Goal: Information Seeking & Learning: Understand process/instructions

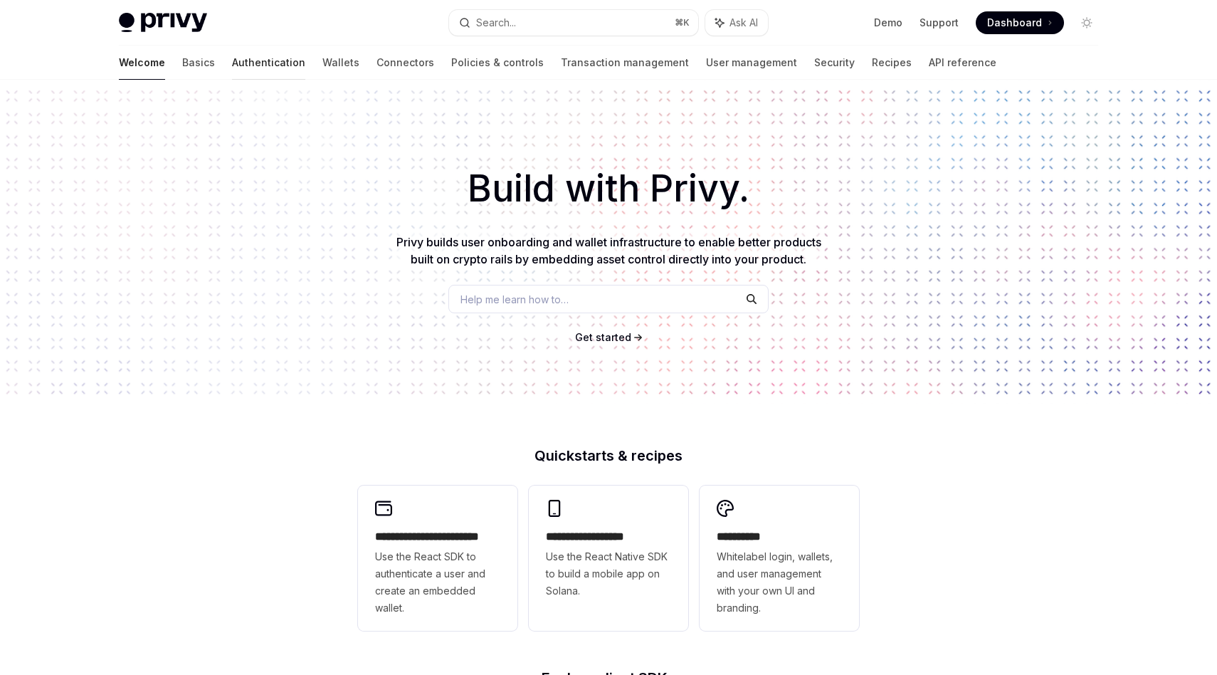
click at [233, 64] on link "Authentication" at bounding box center [268, 63] width 73 height 34
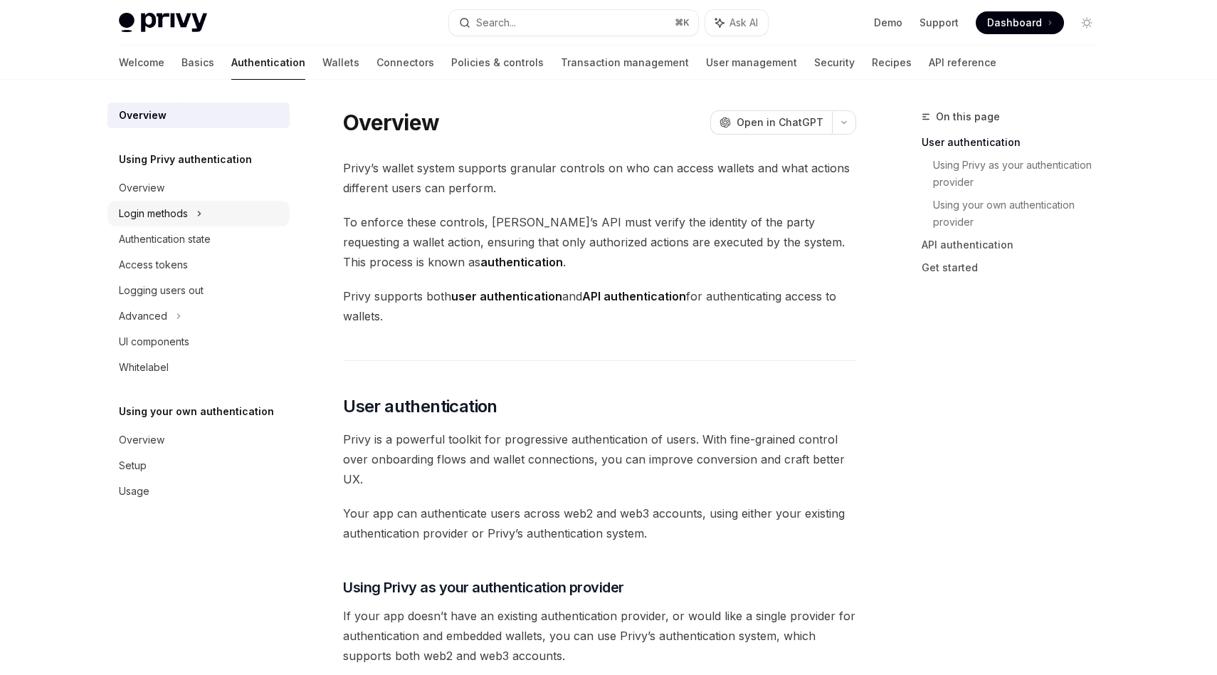
click at [186, 219] on div "Login methods" at bounding box center [153, 213] width 69 height 17
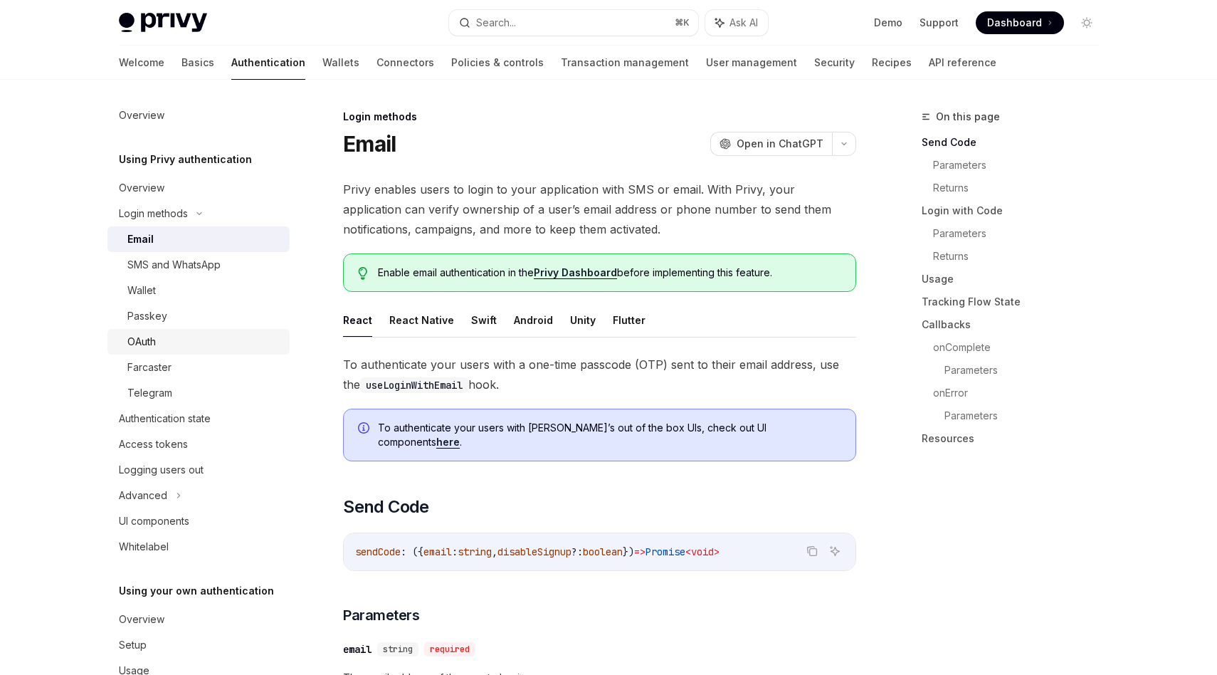
click at [168, 342] on div "OAuth" at bounding box center [204, 341] width 154 height 17
type textarea "*"
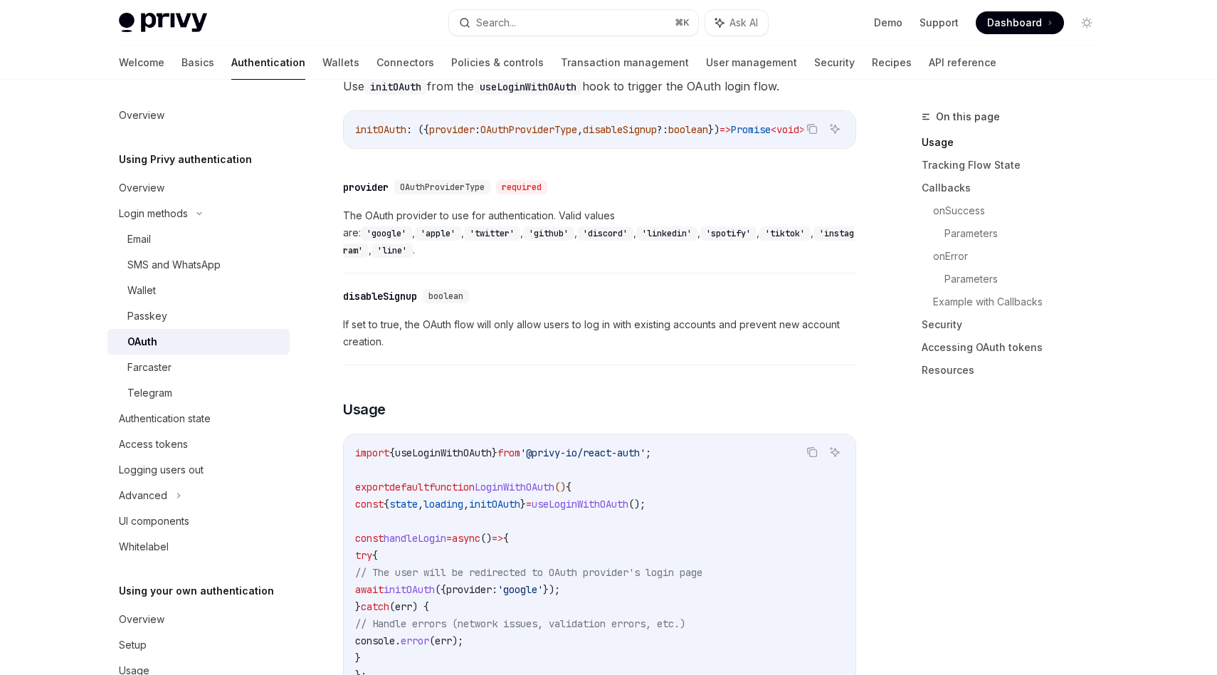
scroll to position [565, 0]
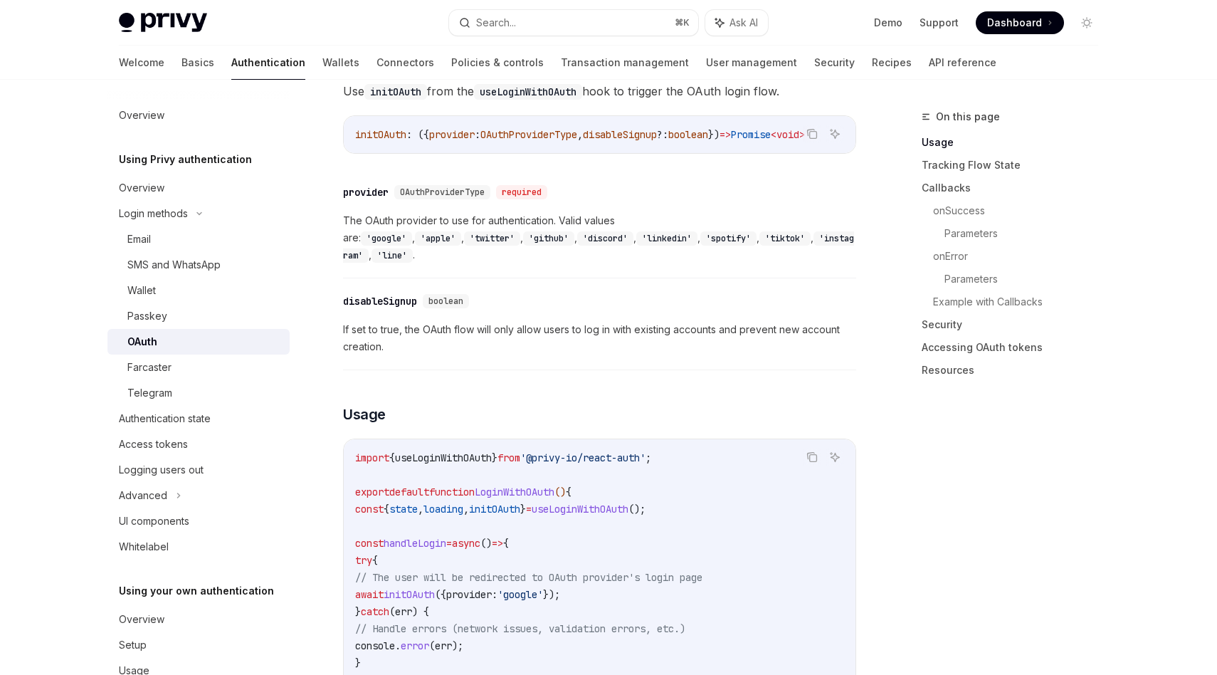
click at [412, 231] on code "'google'" at bounding box center [386, 238] width 51 height 14
copy code "google"
click at [639, 321] on span "If set to true, the OAuth flow will only allow users to log in with existing ac…" at bounding box center [599, 338] width 513 height 34
drag, startPoint x: 507, startPoint y: 305, endPoint x: 655, endPoint y: 305, distance: 148.0
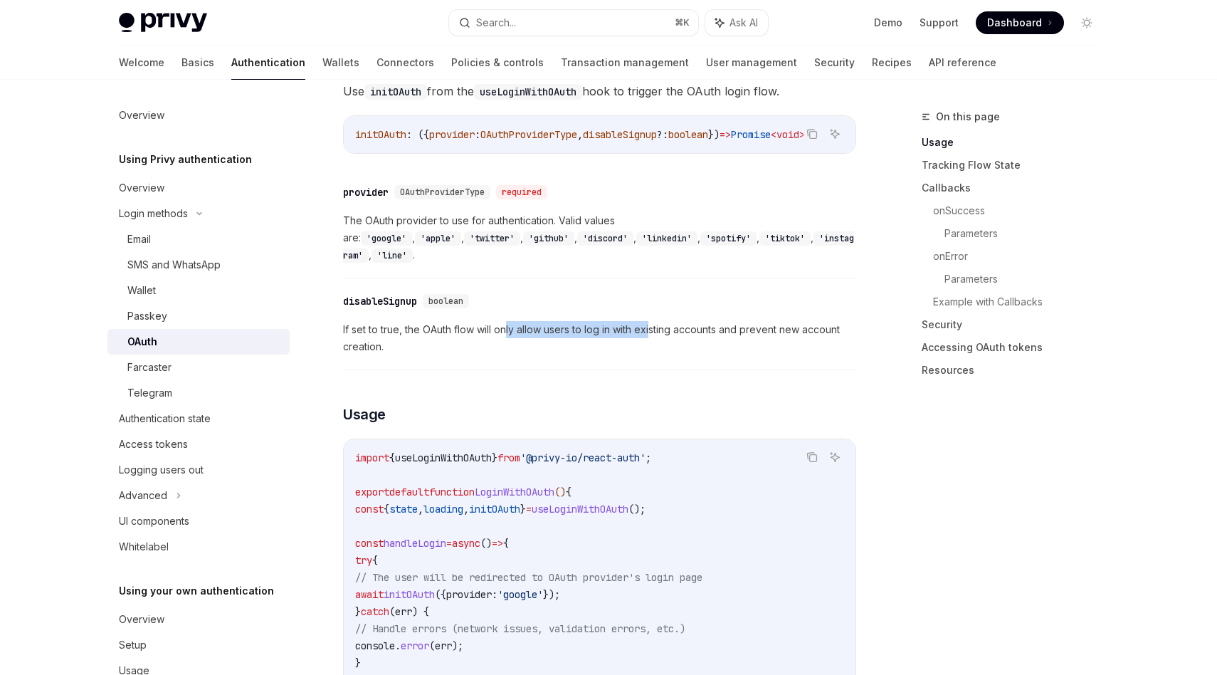
click at [655, 321] on span "If set to true, the OAuth flow will only allow users to log in with existing ac…" at bounding box center [599, 338] width 513 height 34
drag, startPoint x: 751, startPoint y: 305, endPoint x: 513, endPoint y: 305, distance: 237.7
click at [513, 321] on span "If set to true, the OAuth flow will only allow users to log in with existing ac…" at bounding box center [599, 338] width 513 height 34
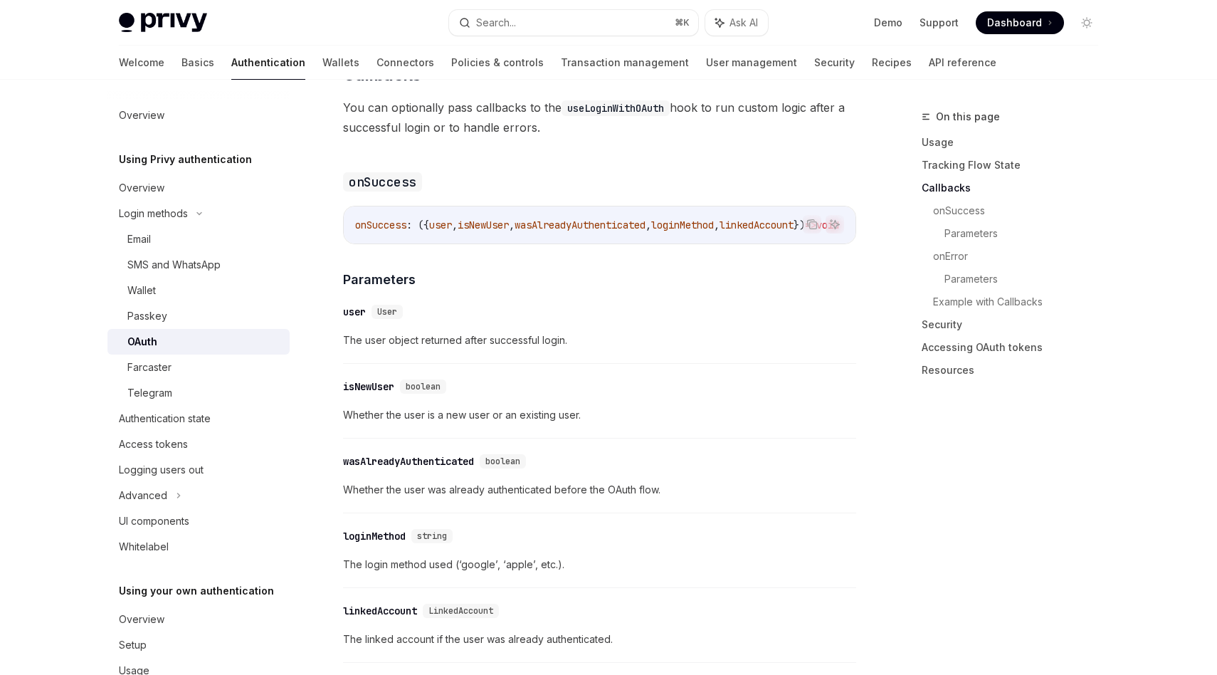
scroll to position [1728, 0]
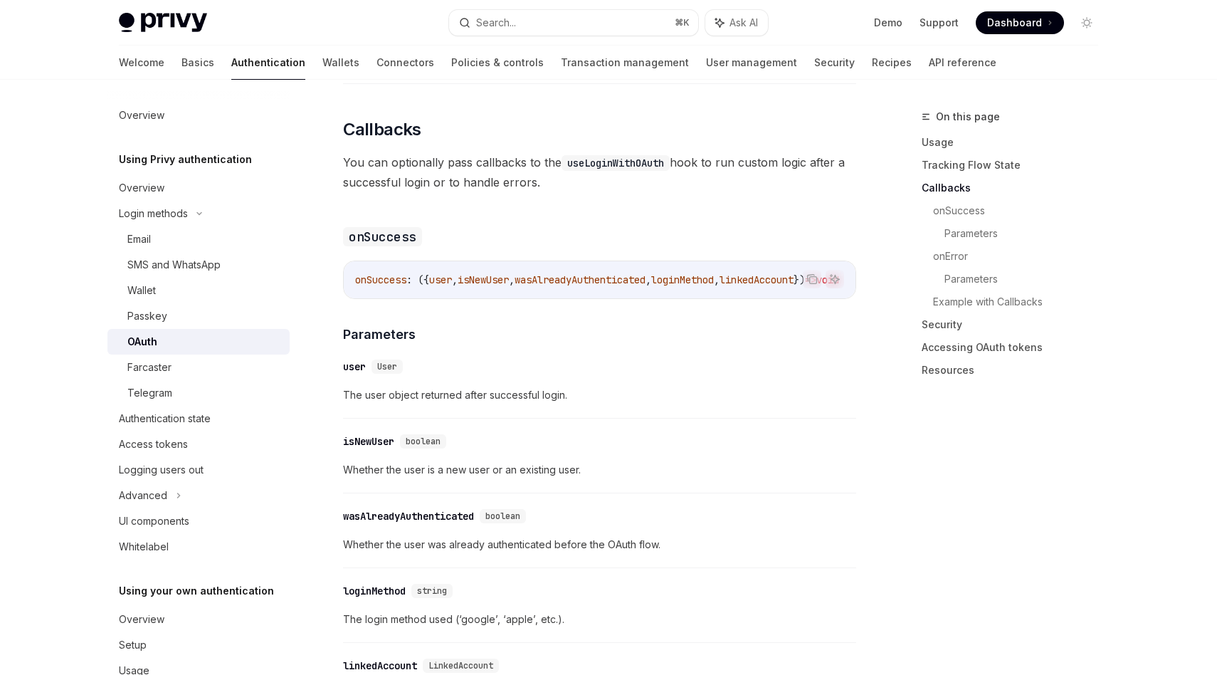
click at [432, 508] on div "​ wasAlreadyAuthenticated boolean Whether the user was already authenticated be…" at bounding box center [599, 534] width 513 height 68
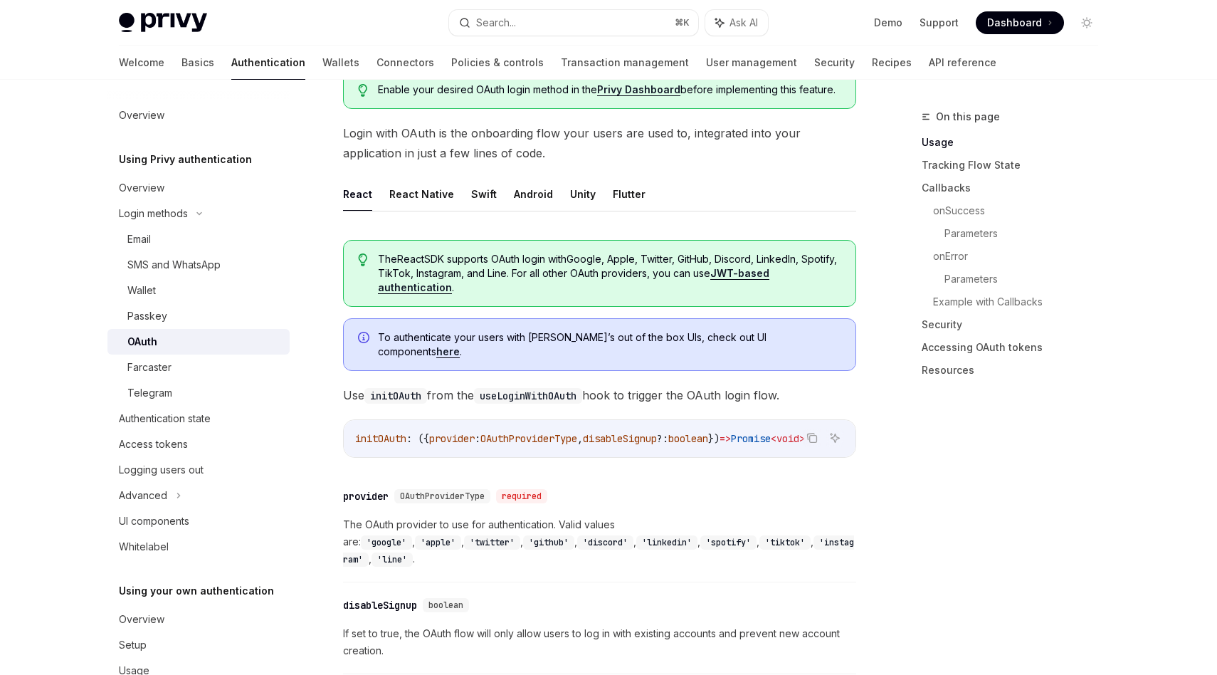
scroll to position [0, 0]
click at [465, 432] on span "provider" at bounding box center [452, 438] width 46 height 13
click at [512, 432] on span "OAuthProviderType" at bounding box center [528, 438] width 97 height 13
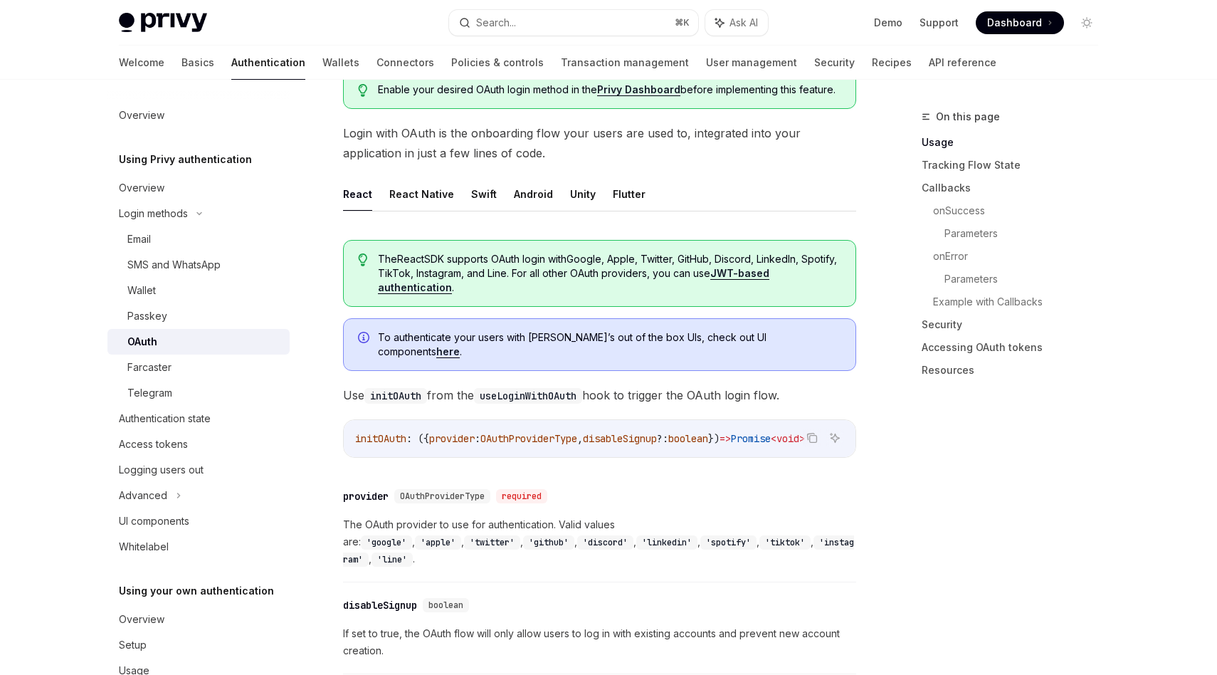
click at [633, 432] on span "disableSignup" at bounding box center [620, 438] width 74 height 13
click at [668, 432] on span "?:" at bounding box center [662, 438] width 11 height 13
click at [708, 432] on span "boolean" at bounding box center [688, 438] width 40 height 13
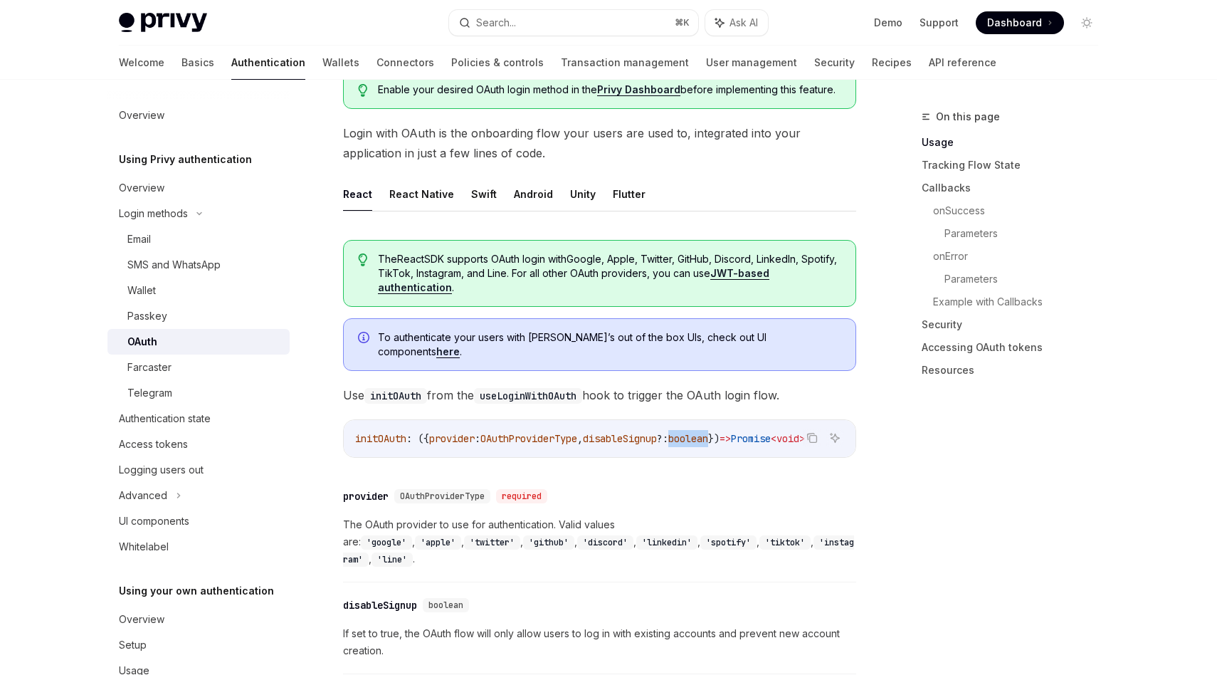
click at [708, 432] on span "boolean" at bounding box center [688, 438] width 40 height 13
click at [657, 432] on span "disableSignup" at bounding box center [620, 438] width 74 height 13
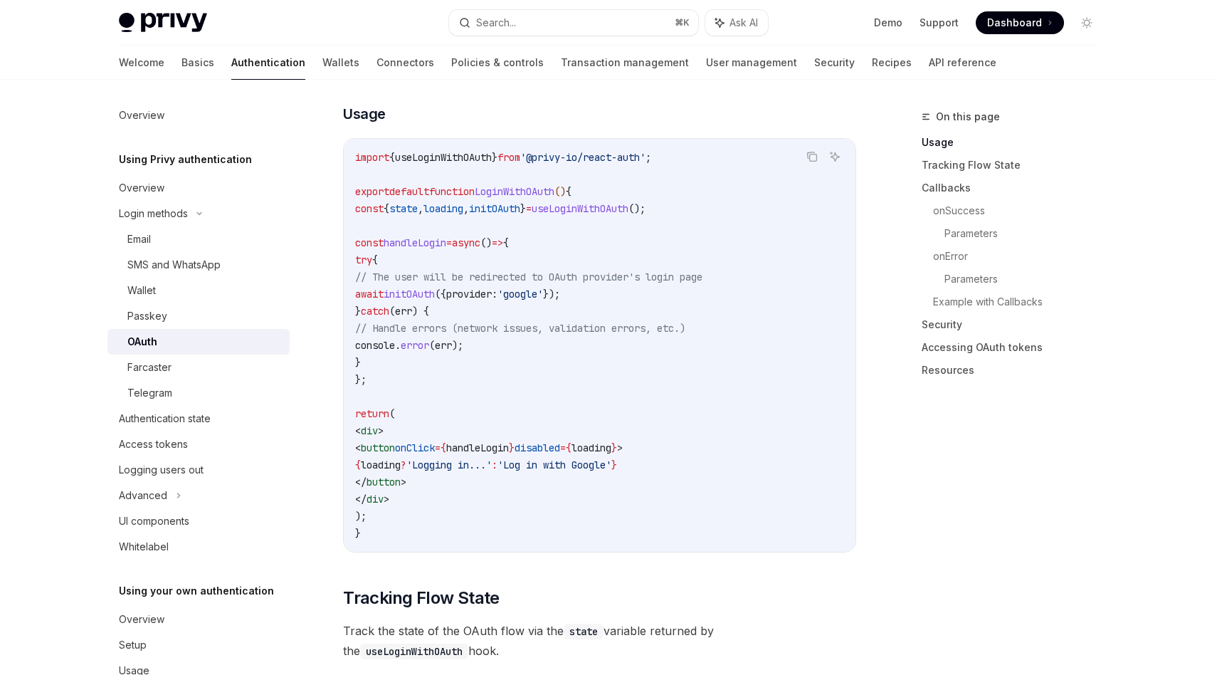
scroll to position [853, 0]
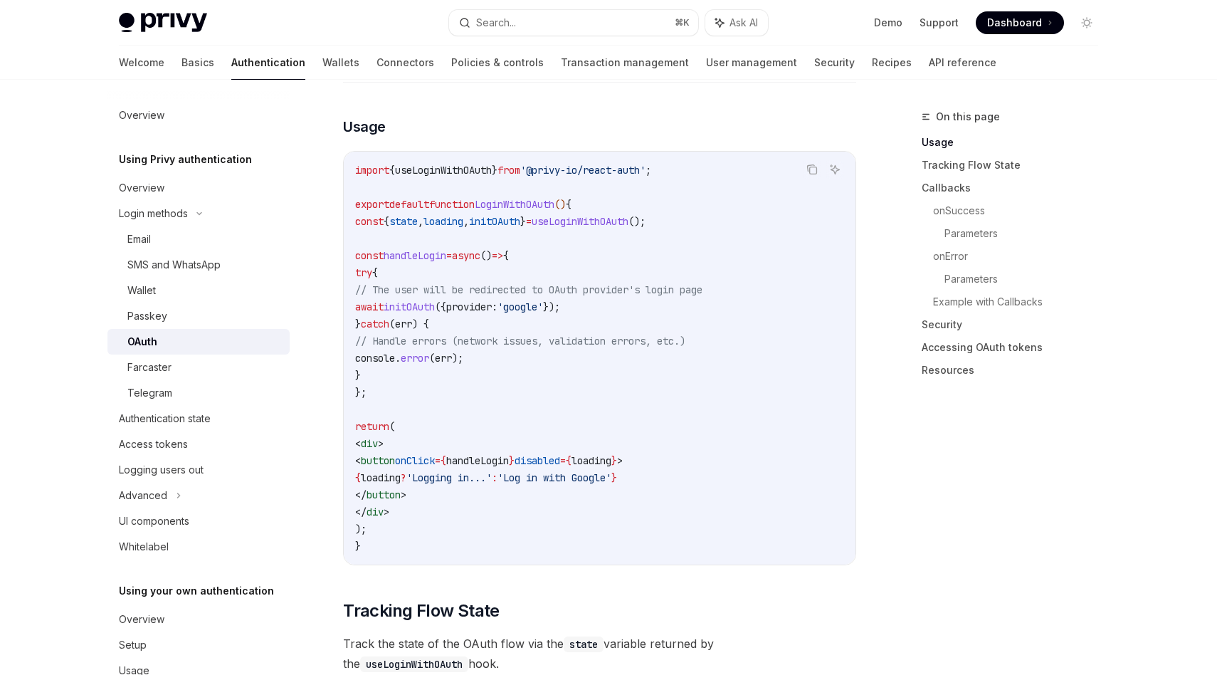
click at [520, 215] on span "initOAuth" at bounding box center [494, 221] width 51 height 13
click at [463, 215] on span "loading" at bounding box center [443, 221] width 40 height 13
click at [520, 215] on span "initOAuth" at bounding box center [494, 221] width 51 height 13
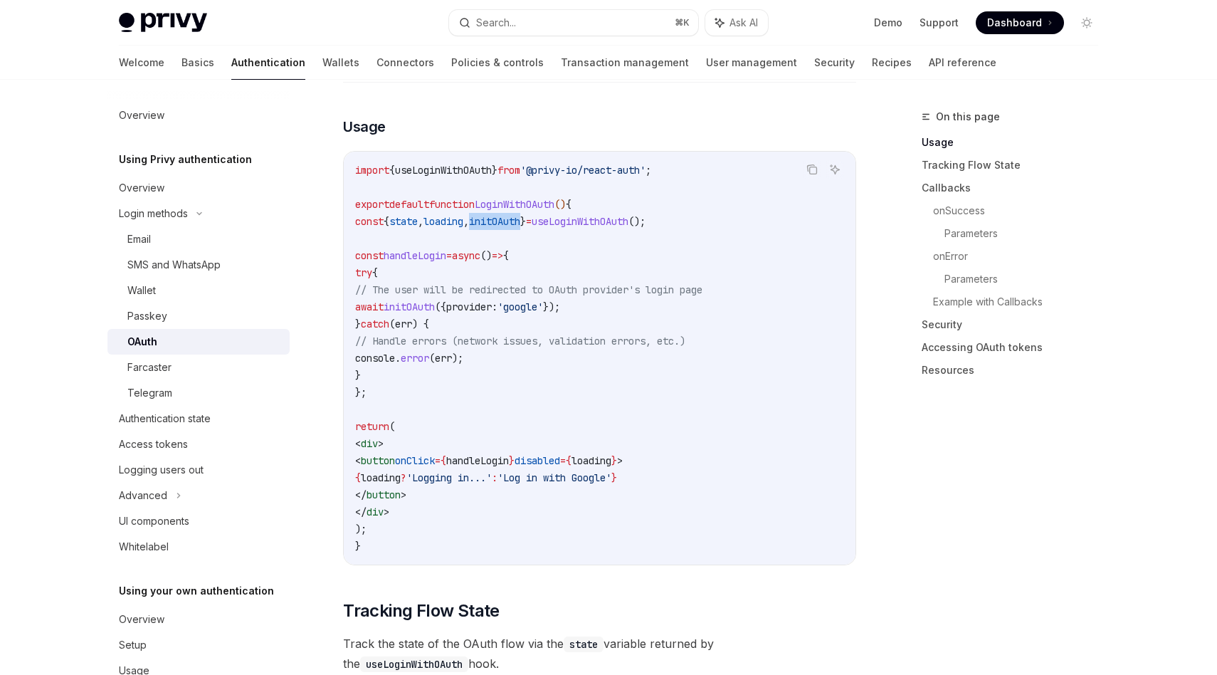
click at [520, 215] on span "initOAuth" at bounding box center [494, 221] width 51 height 13
click at [608, 215] on span "useLoginWithOAuth" at bounding box center [580, 221] width 97 height 13
click at [558, 253] on code "import { useLoginWithOAuth } from '@privy-io/react-auth' ; export default funct…" at bounding box center [599, 358] width 489 height 393
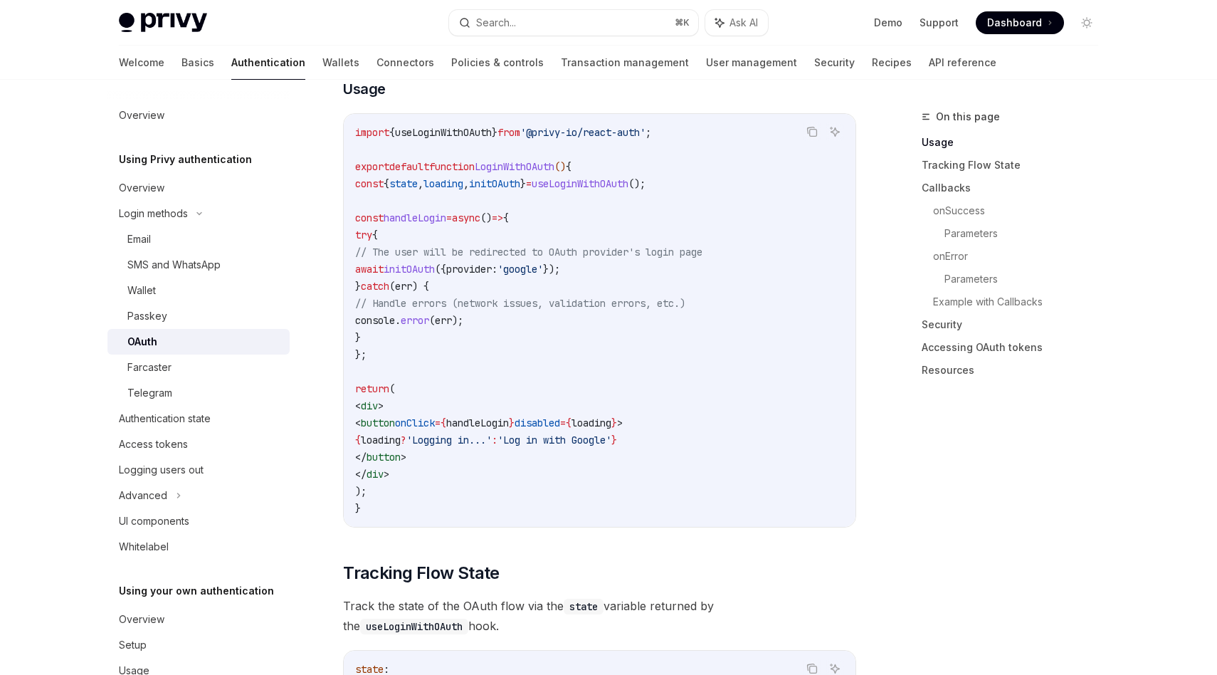
scroll to position [890, 0]
click at [452, 315] on span "err" at bounding box center [443, 321] width 17 height 13
click at [429, 315] on span "error" at bounding box center [415, 321] width 28 height 13
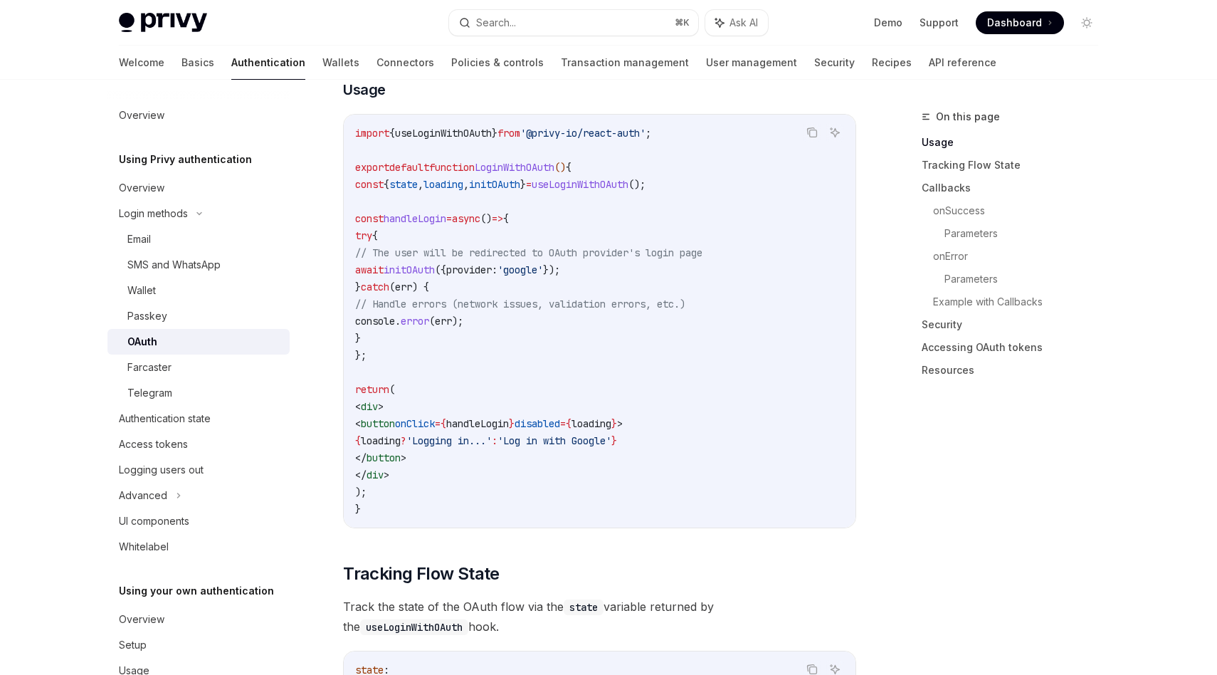
click at [395, 315] on span "console" at bounding box center [375, 321] width 40 height 13
click at [435, 315] on span "(" at bounding box center [432, 321] width 6 height 13
click at [429, 315] on span "error" at bounding box center [415, 321] width 28 height 13
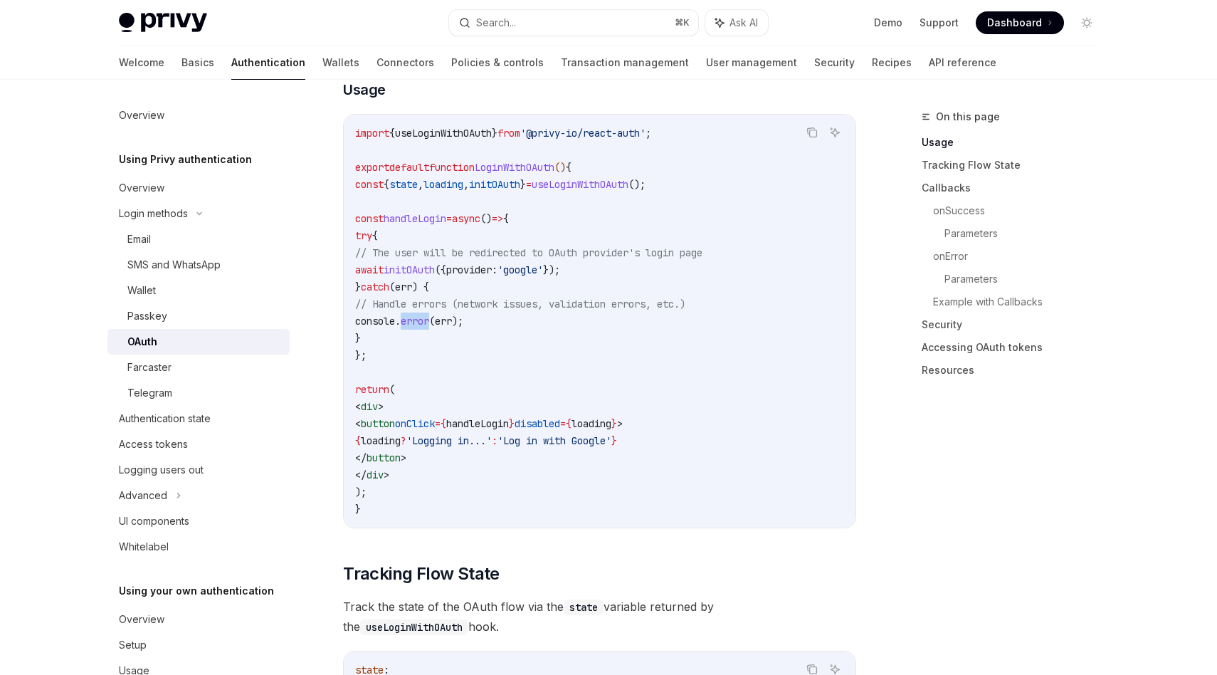
click at [429, 315] on span "error" at bounding box center [415, 321] width 28 height 13
click at [512, 311] on code "import { useLoginWithOAuth } from '@privy-io/react-auth' ; export default funct…" at bounding box center [599, 321] width 489 height 393
drag, startPoint x: 384, startPoint y: 331, endPoint x: 347, endPoint y: 196, distance: 139.5
click at [347, 196] on div "import { useLoginWithOAuth } from '@privy-io/react-auth' ; export default funct…" at bounding box center [600, 321] width 512 height 413
copy code "const handleLogin = async () => { try { // The user will be redirected to OAuth…"
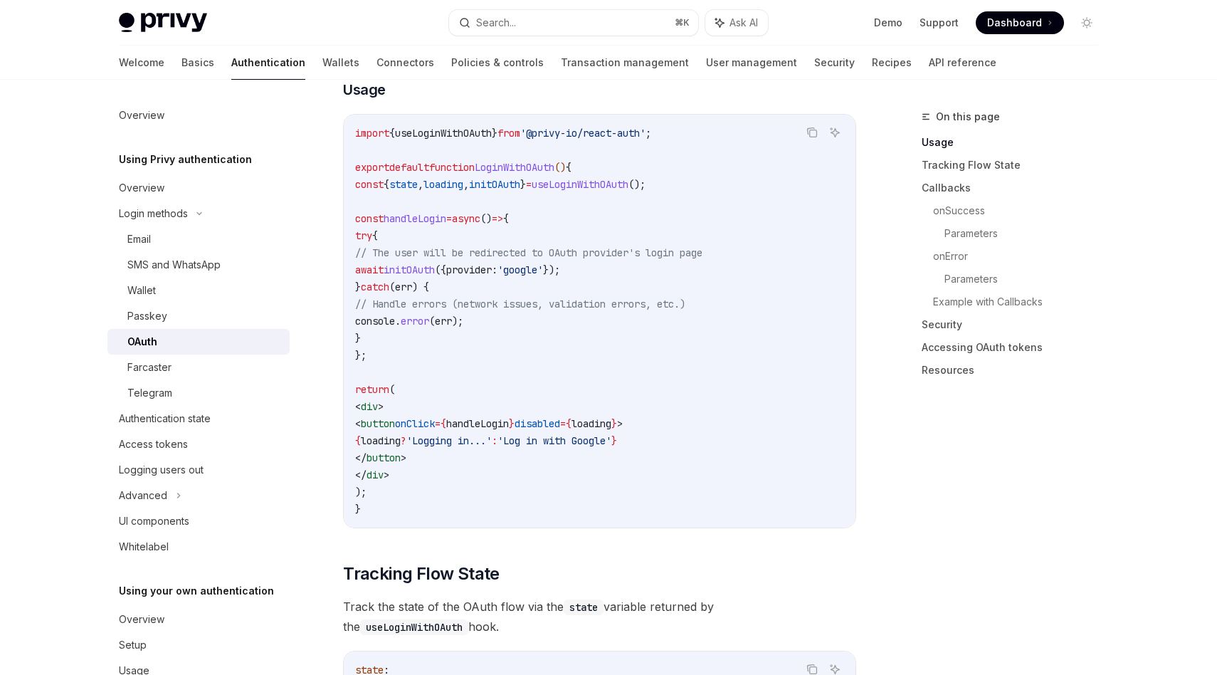
click at [429, 315] on span "error" at bounding box center [415, 321] width 28 height 13
click at [395, 315] on span "console" at bounding box center [375, 321] width 40 height 13
click at [485, 305] on code "import { useLoginWithOAuth } from '@privy-io/react-auth' ; export default funct…" at bounding box center [599, 321] width 489 height 393
